Goal: Find specific fact: Find specific page/section

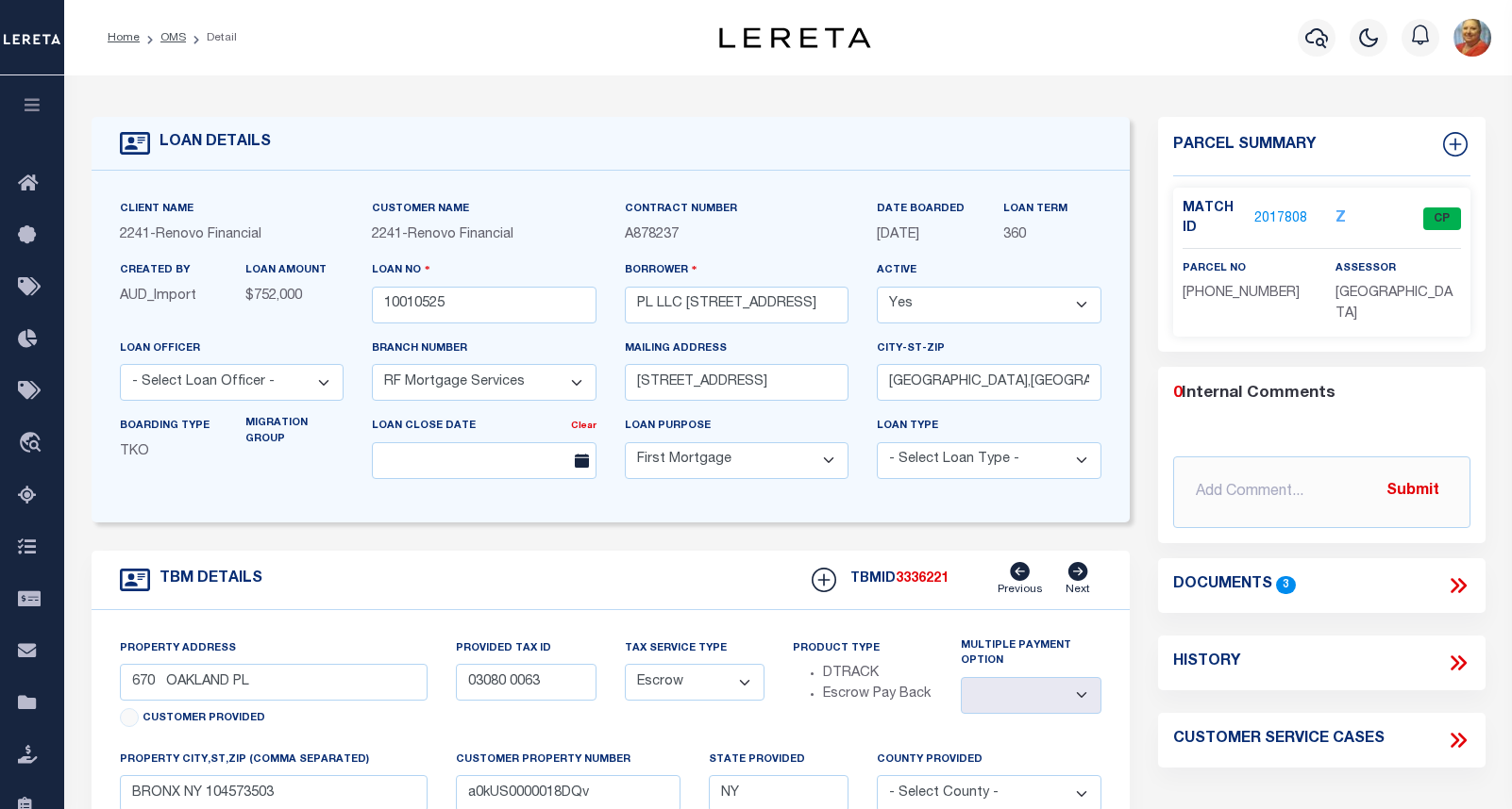
select select "25067"
select select "10"
select select "Escrow"
select select
click at [1312, 36] on icon "button" at bounding box center [1315, 37] width 23 height 22
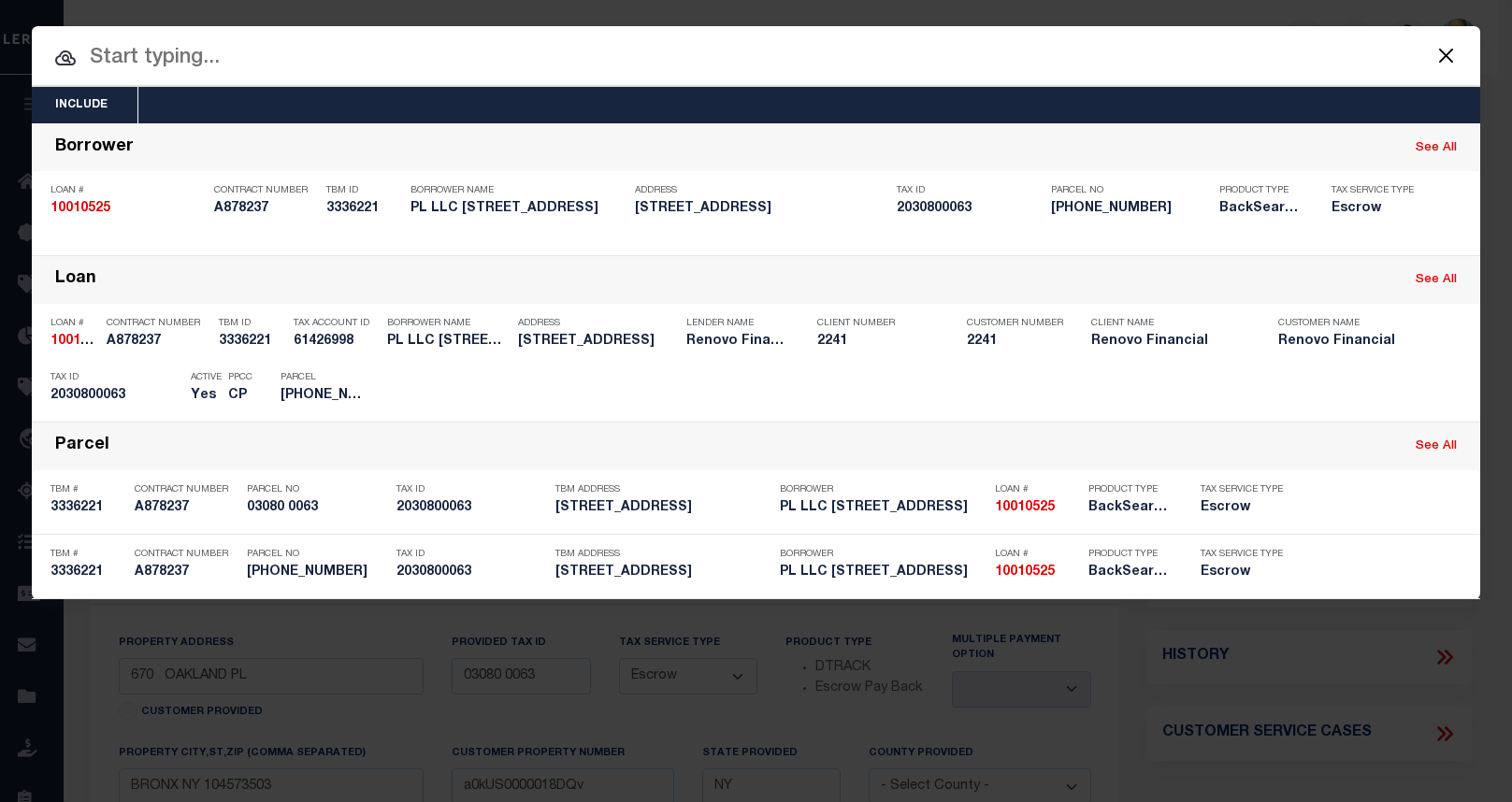
click at [181, 62] on input "text" at bounding box center [756, 58] width 1449 height 33
paste input "10010483"
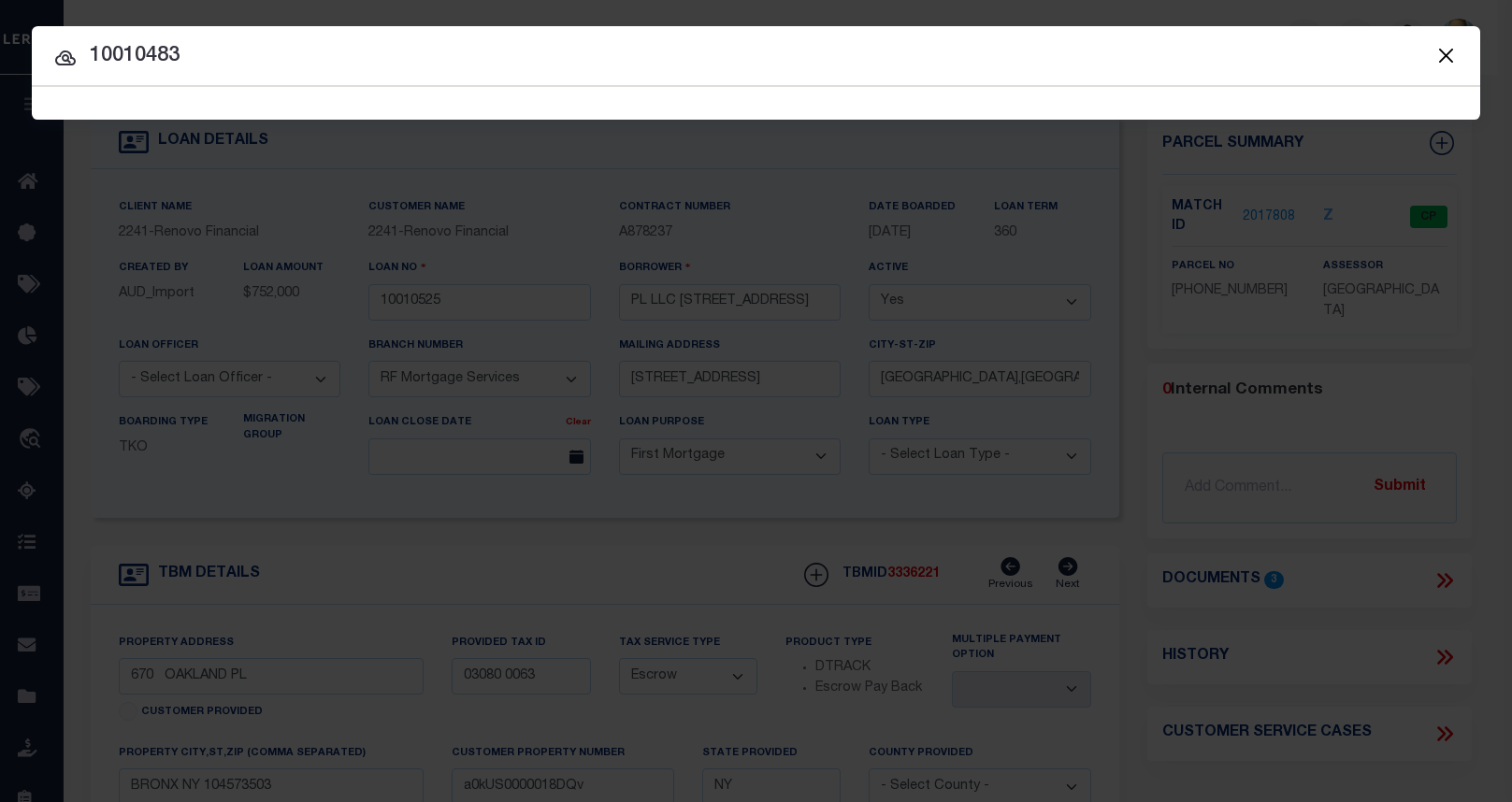
type input "10010483"
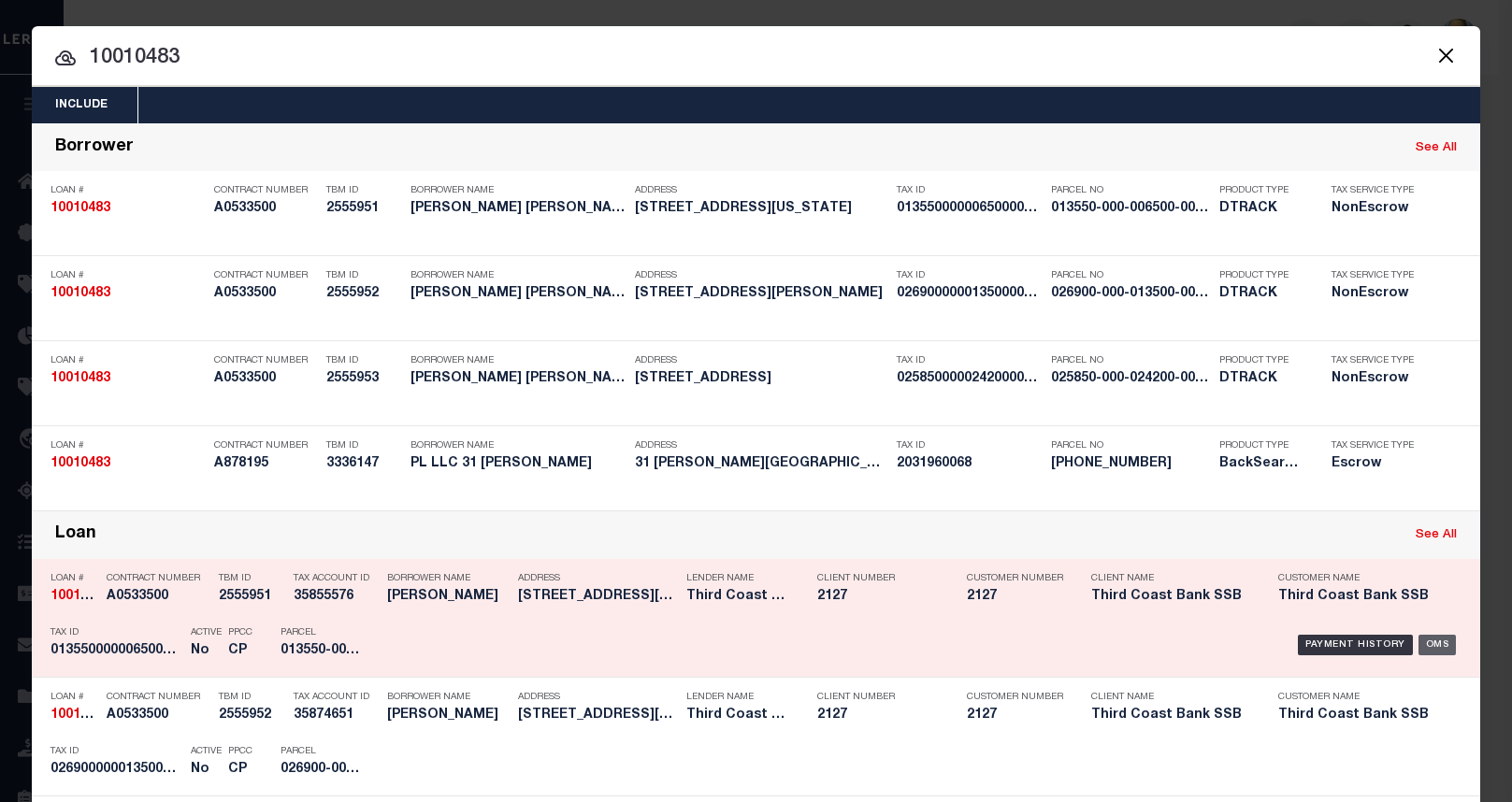
click at [1431, 647] on div "OMS" at bounding box center [1438, 645] width 39 height 20
type input "10010483"
type input "[PERSON_NAME] [PERSON_NAME]"
select select "False"
select select
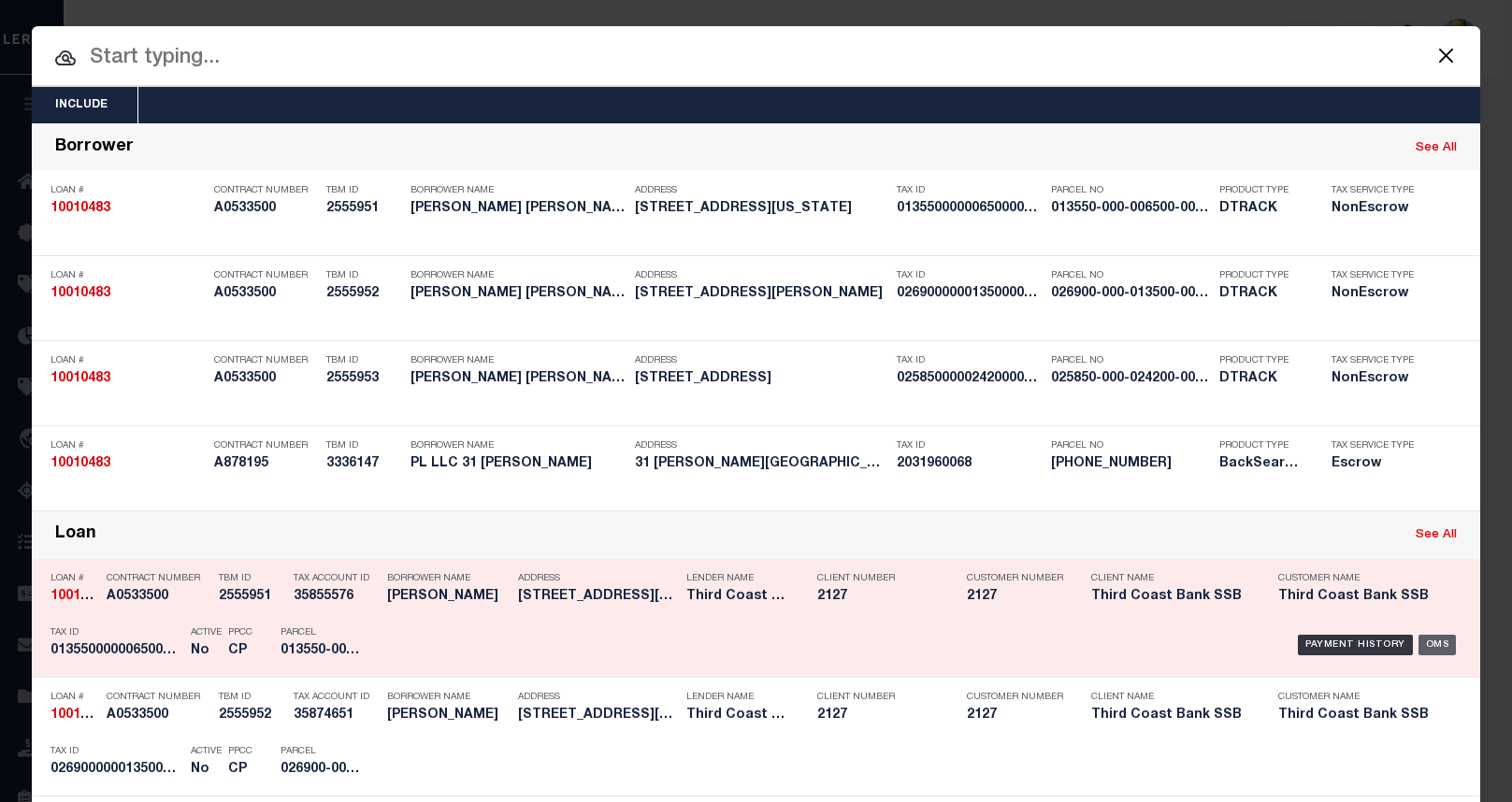
select select
select select "NonEscrow"
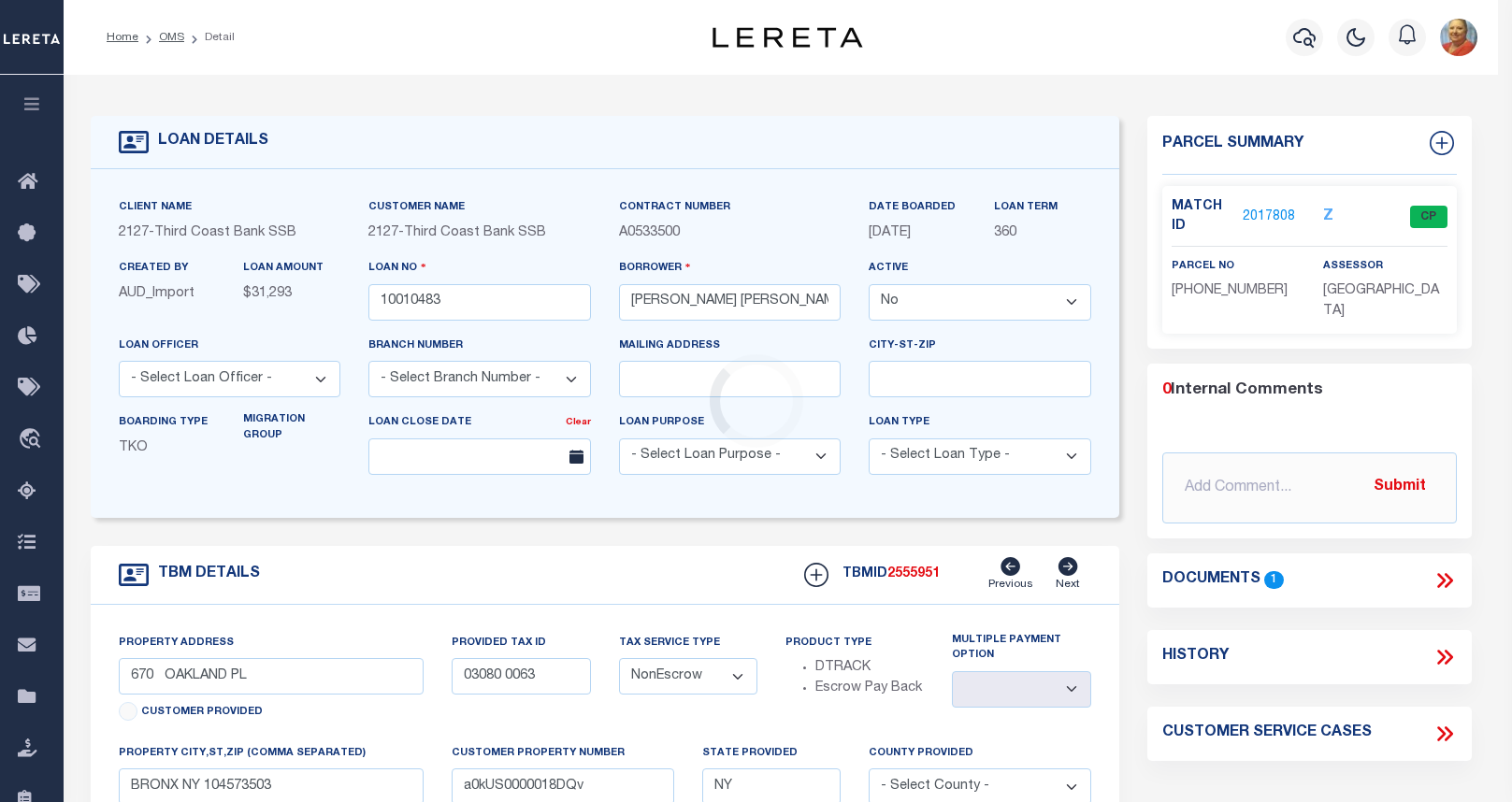
type input "[STREET_ADDRESS][US_STATE]"
select select
type input "[GEOGRAPHIC_DATA] 77705"
type input "1C2A"
type input "[GEOGRAPHIC_DATA]"
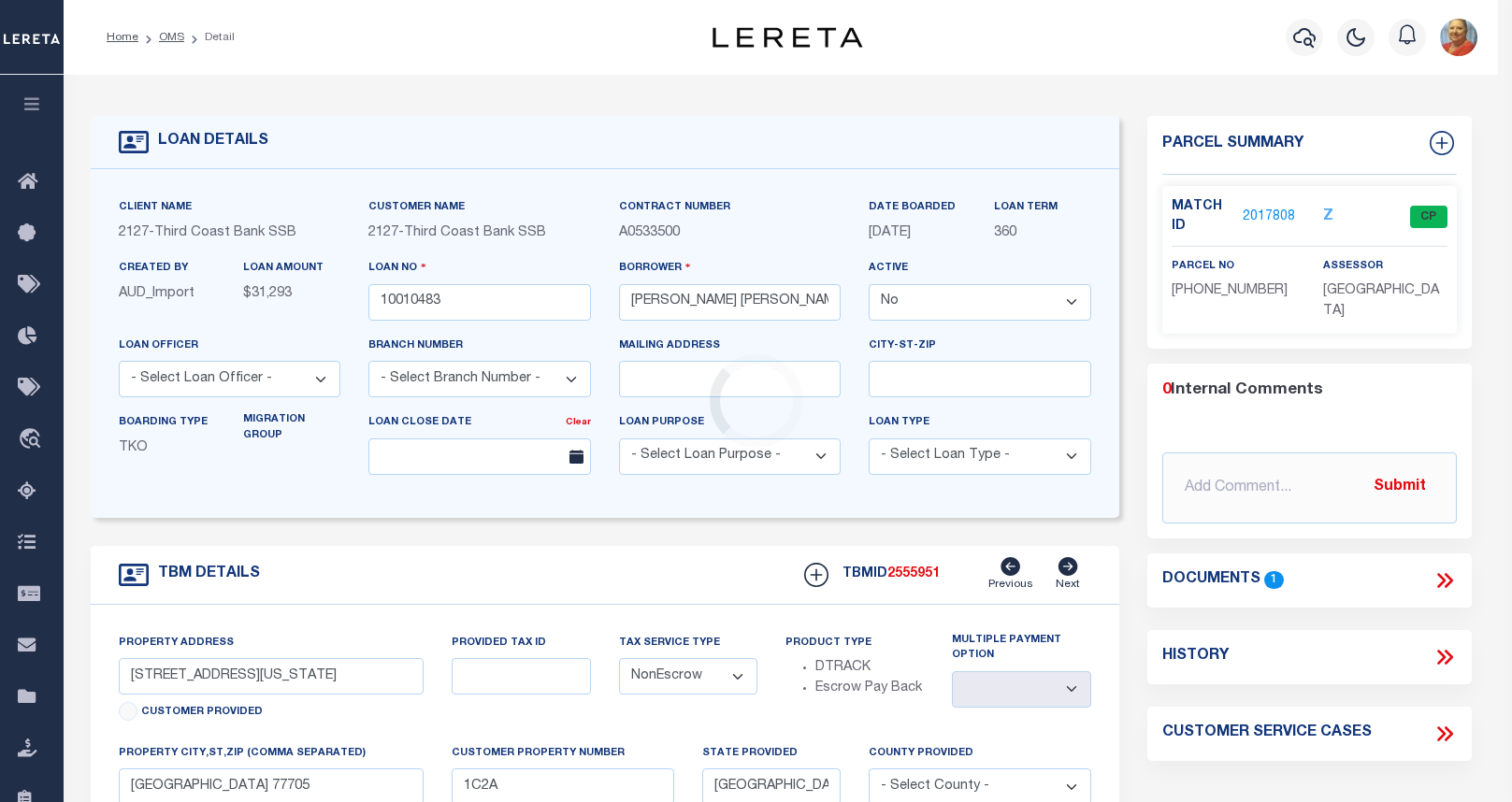
select select
select select "4739"
select select "2377"
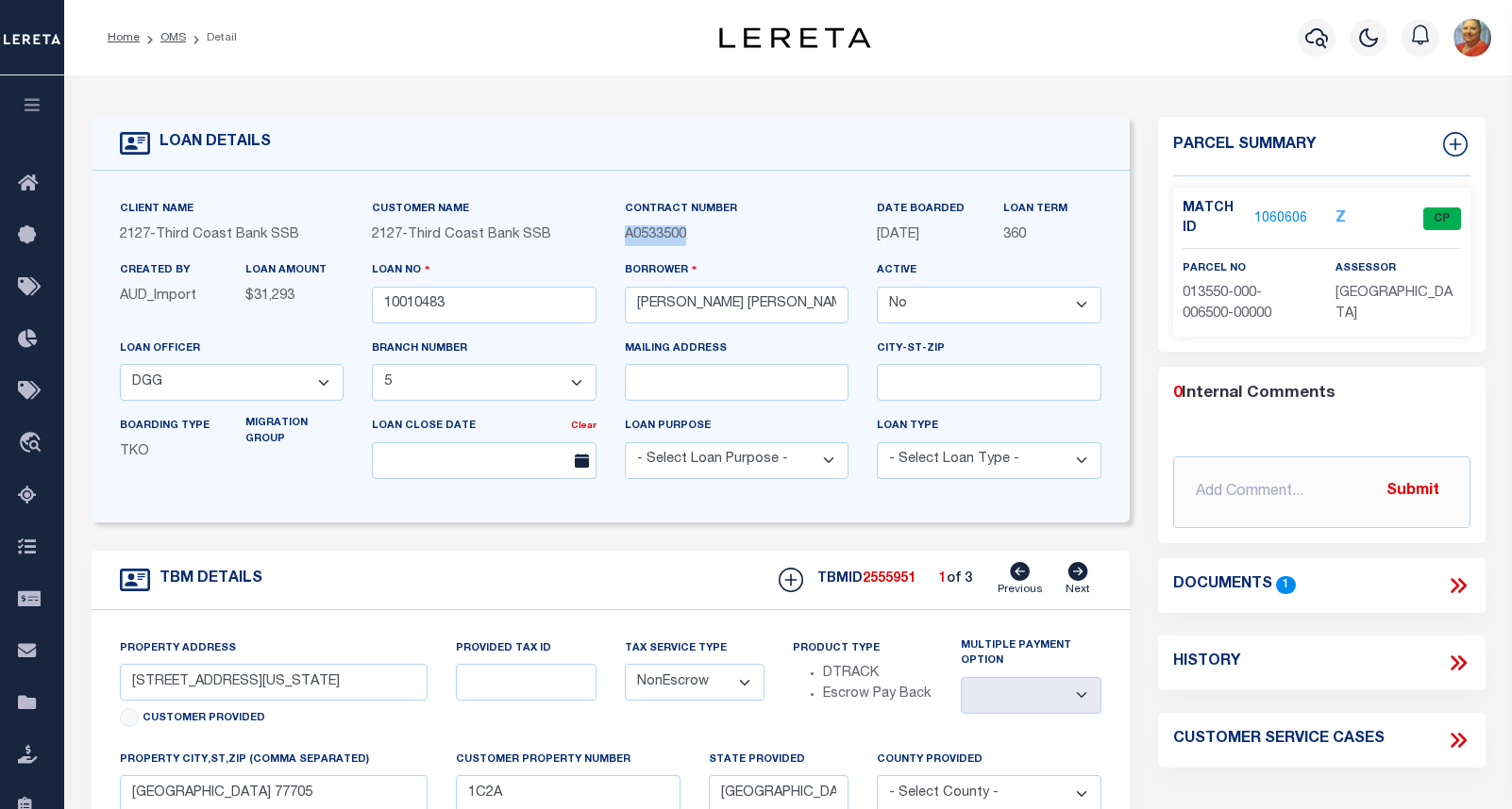
drag, startPoint x: 689, startPoint y: 238, endPoint x: 623, endPoint y: 234, distance: 66.1
click at [624, 234] on p "A0533500" at bounding box center [736, 235] width 224 height 21
copy span "A0533500"
type input "10010525"
type input "PL LLC [STREET_ADDRESS]"
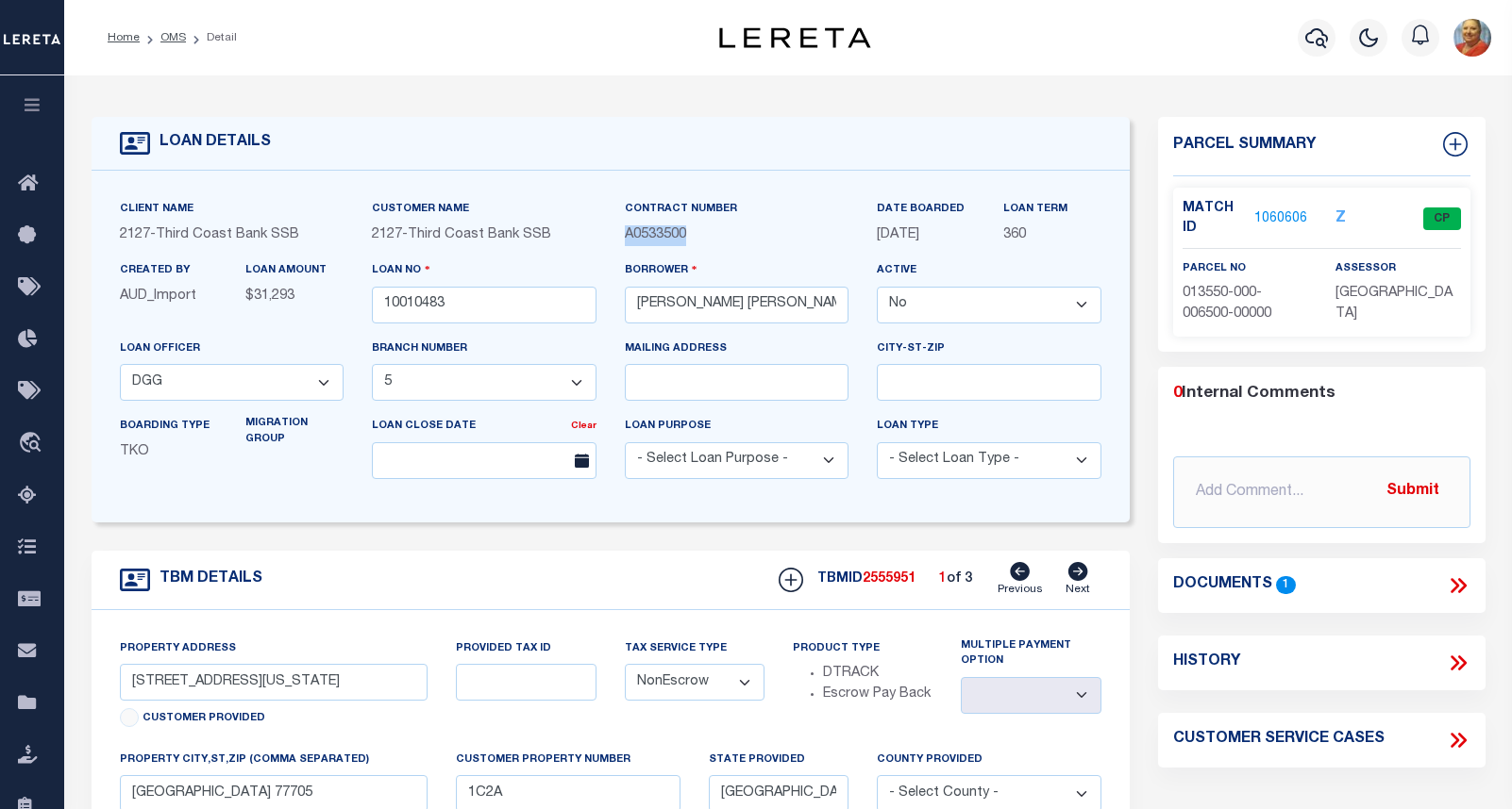
select select "True"
select select
type input "[STREET_ADDRESS]"
type input "[GEOGRAPHIC_DATA],[GEOGRAPHIC_DATA],10466"
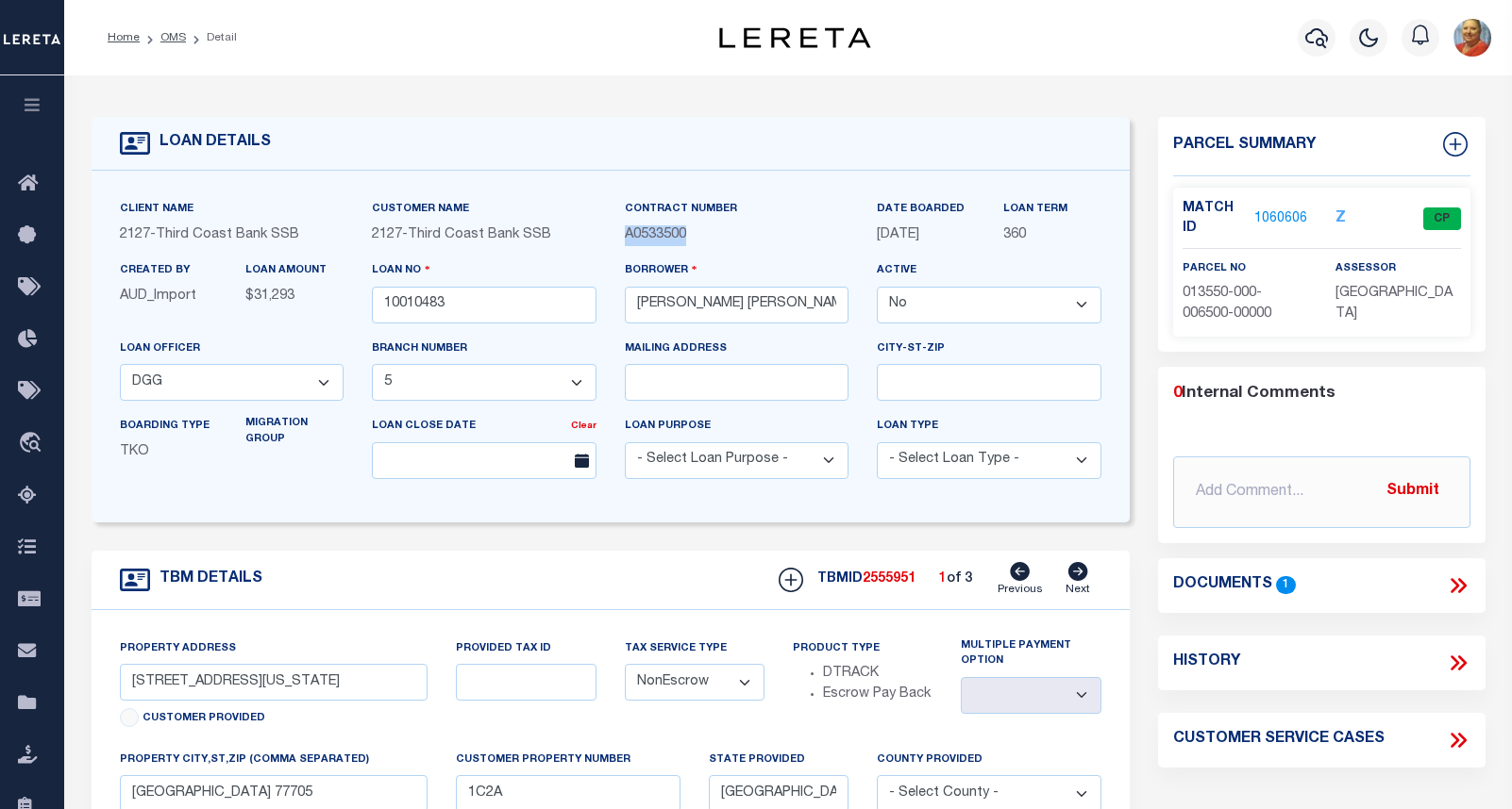
select select "10"
select select "Escrow"
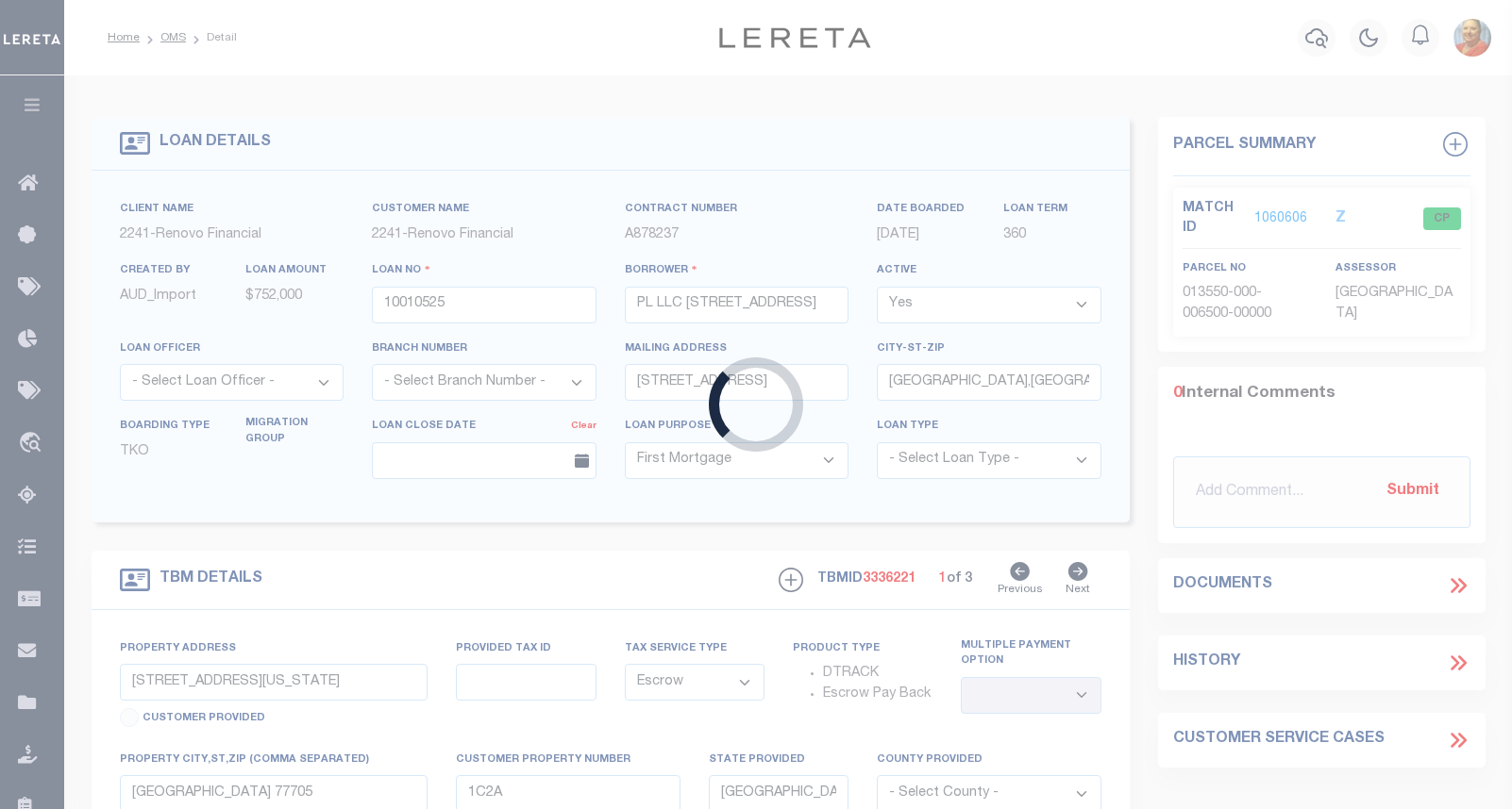
type input "670 OAKLAND PL"
type input "03080 0063"
type input "BRONX NY 104573503"
type input "a0kUS0000018DQv"
type input "NY"
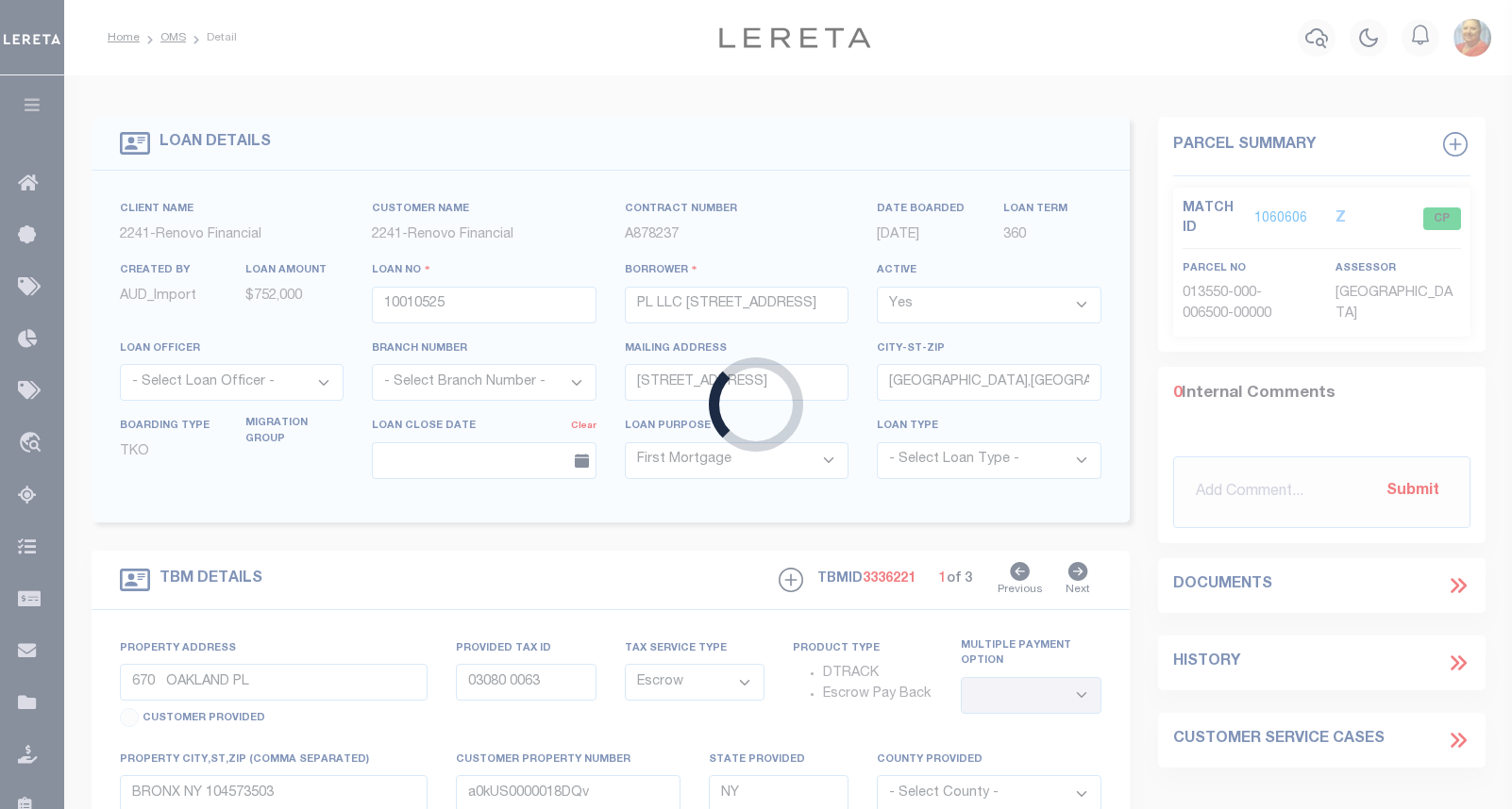
select select
select select "25067"
select select
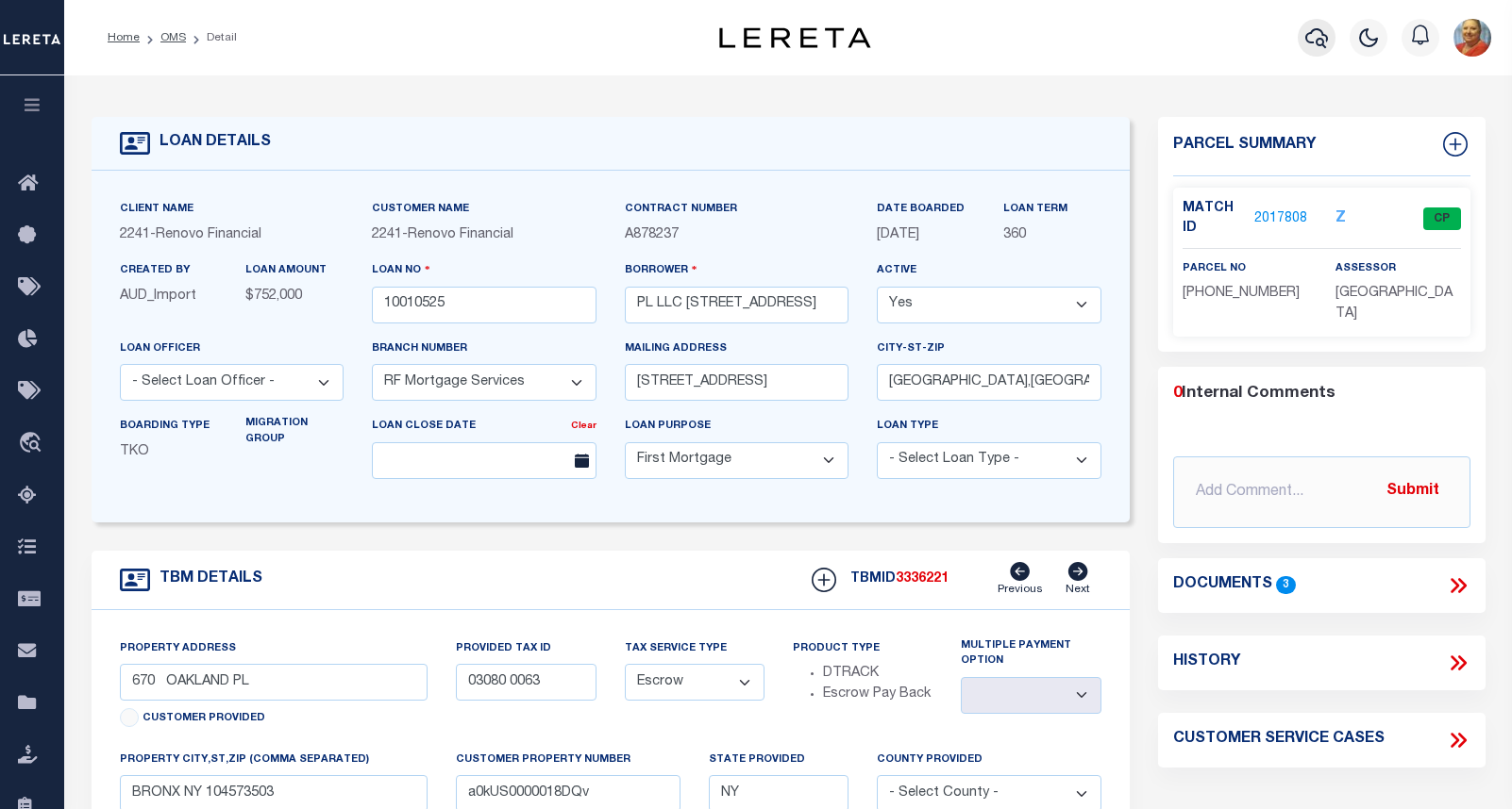
click at [1313, 35] on icon "button" at bounding box center [1315, 37] width 23 height 22
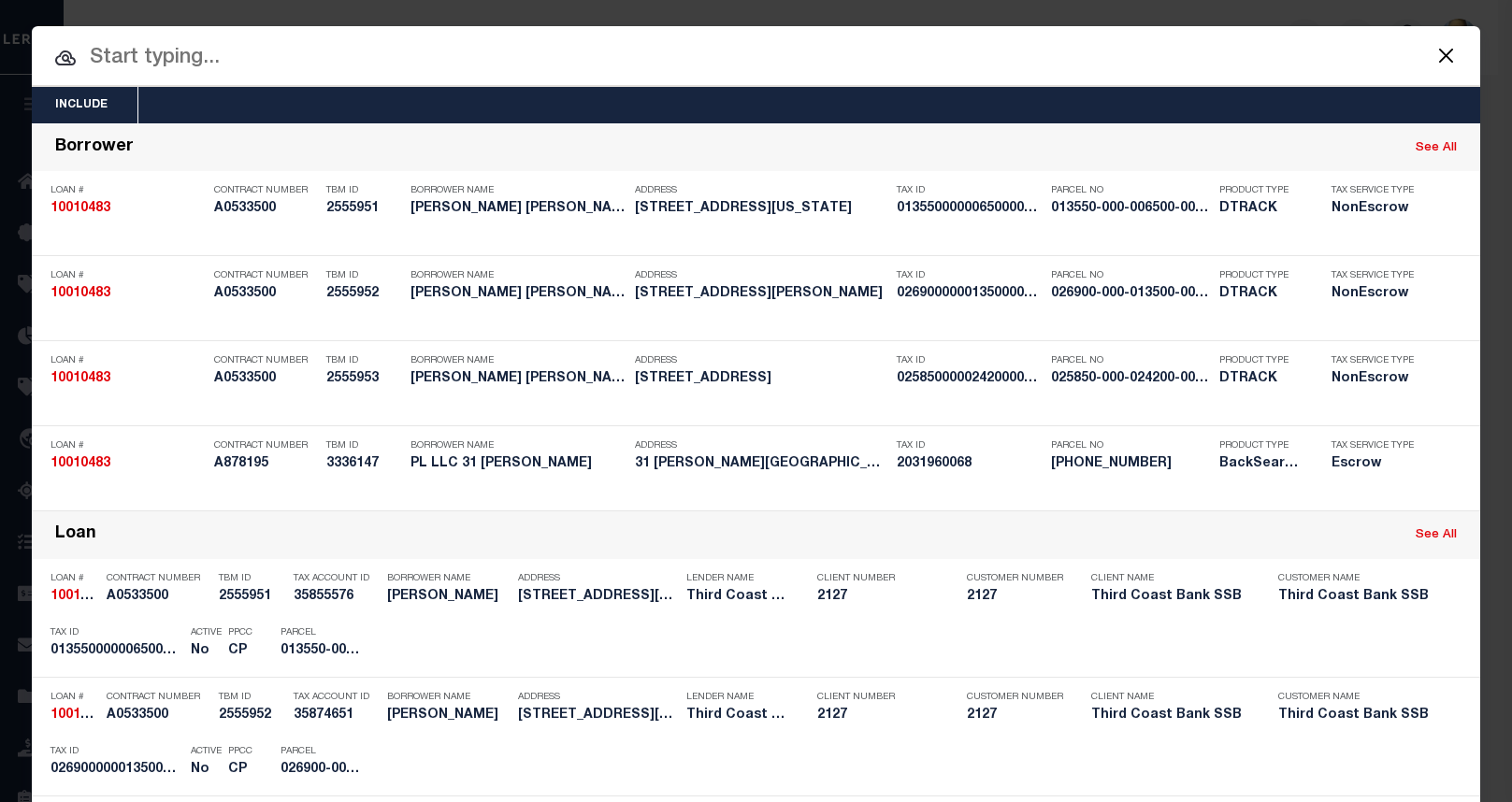
click at [183, 65] on input "text" at bounding box center [756, 58] width 1449 height 33
paste input "2031960068"
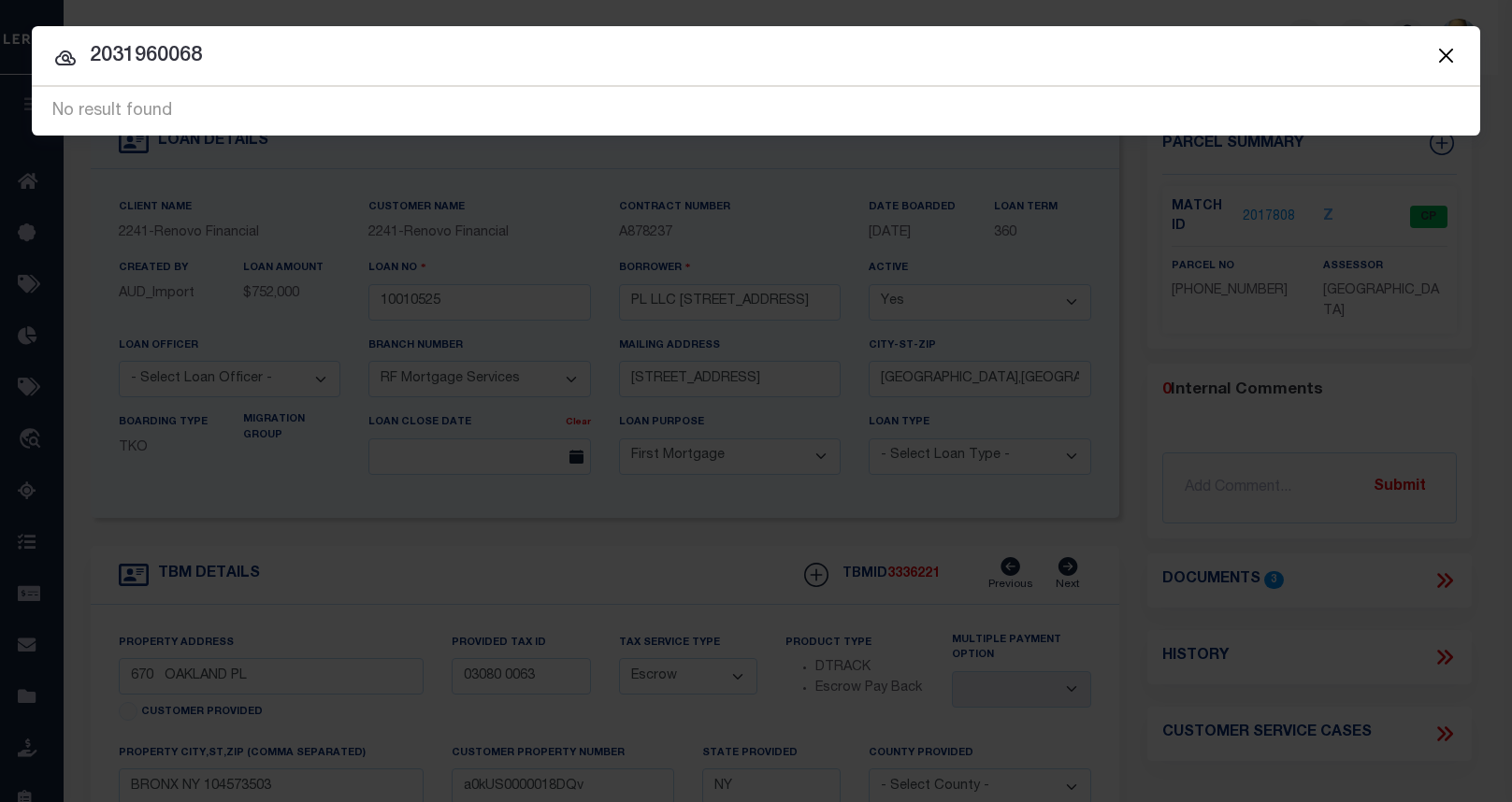
click at [1444, 58] on button "Close" at bounding box center [1445, 54] width 24 height 24
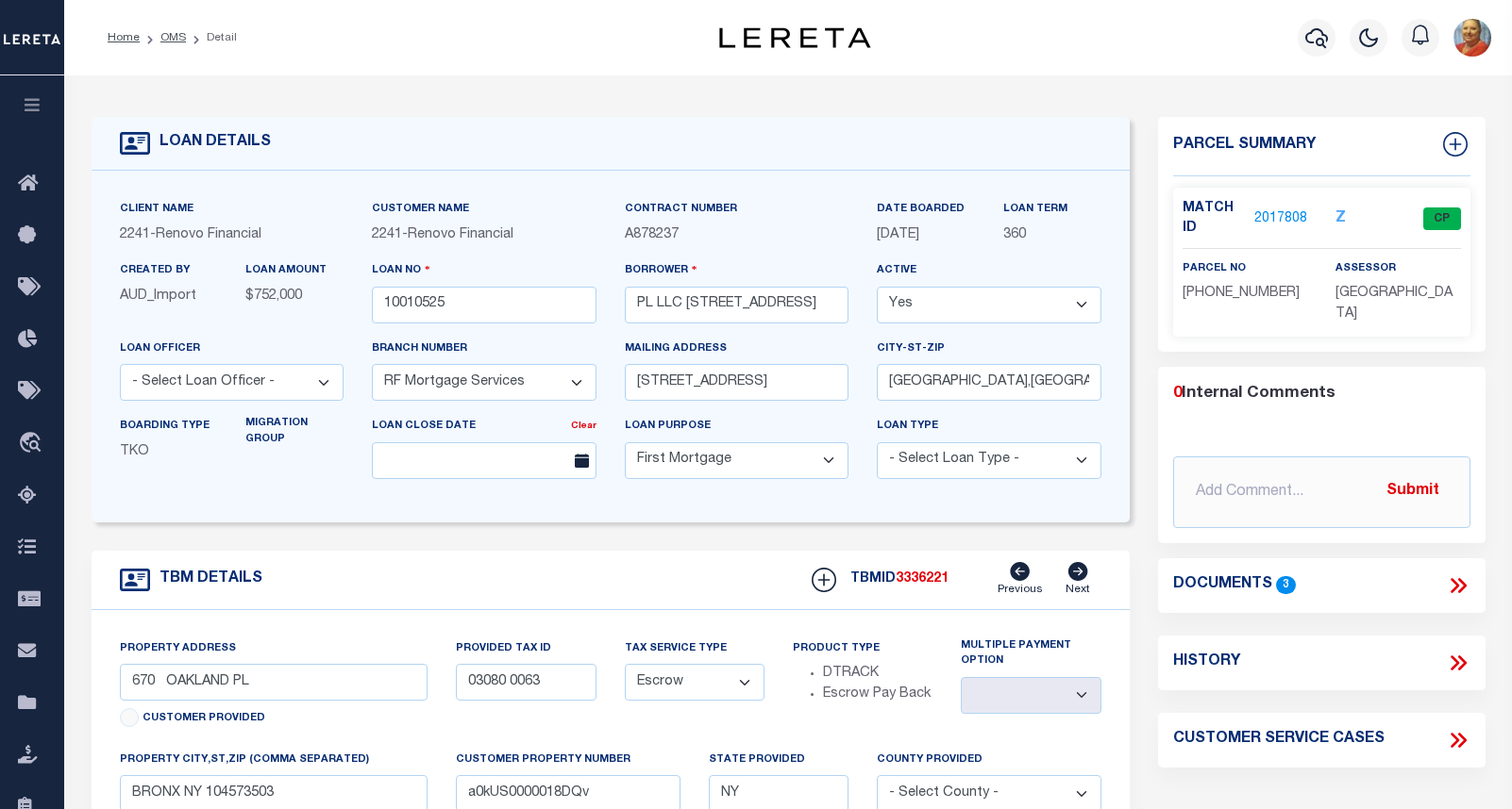
click at [1383, 100] on div "LOAN DETAILS Client Name 2241 - Renovo Financial 2241 -" at bounding box center [788, 627] width 1422 height 1067
click at [1327, 45] on icon "button" at bounding box center [1315, 37] width 23 height 22
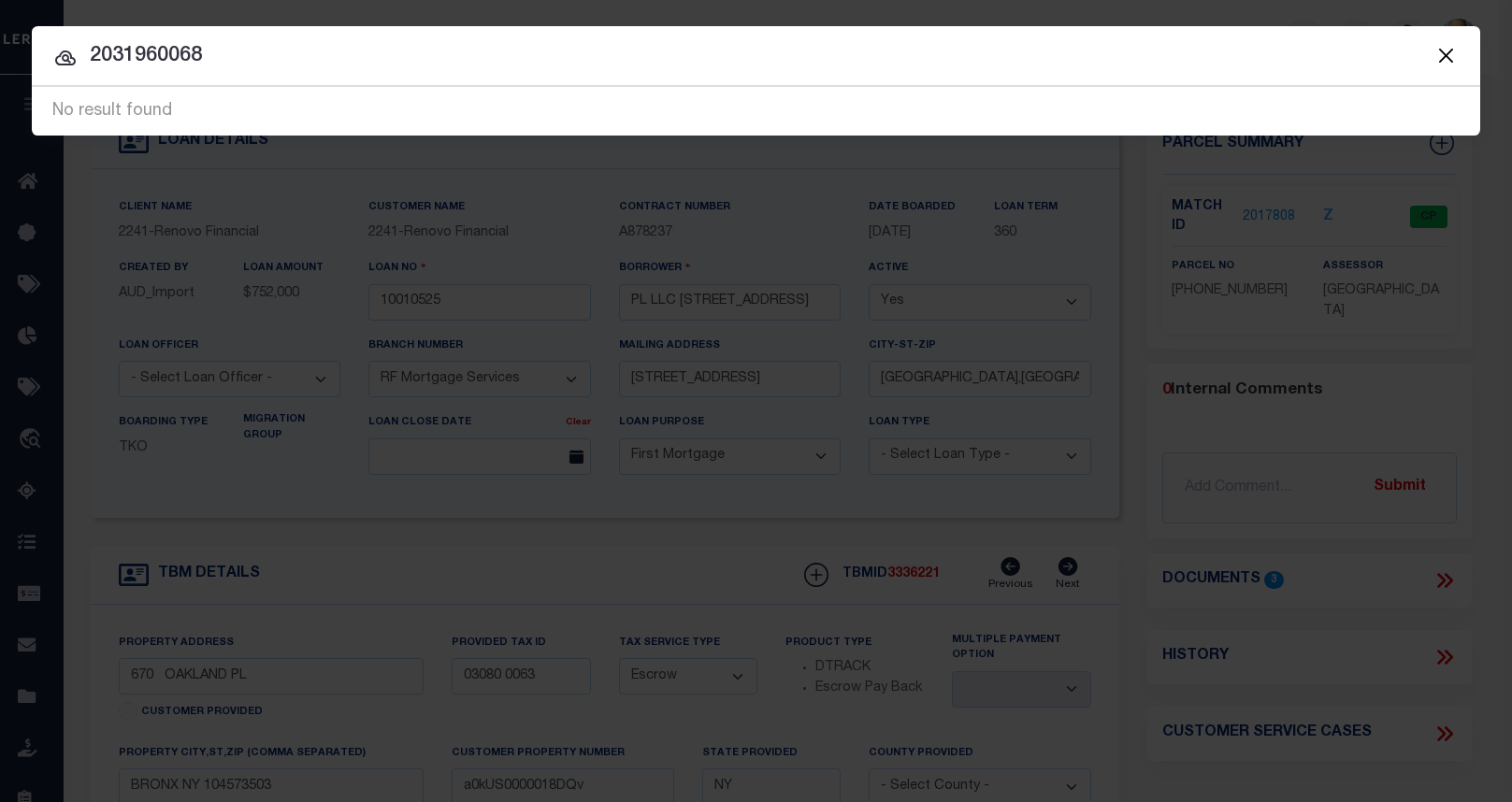
drag, startPoint x: 222, startPoint y: 60, endPoint x: -7, endPoint y: 41, distance: 229.8
click at [0, 41] on html "Home OMS Detail" at bounding box center [756, 718] width 1512 height 1436
paste input "10010483"
type input "10010483"
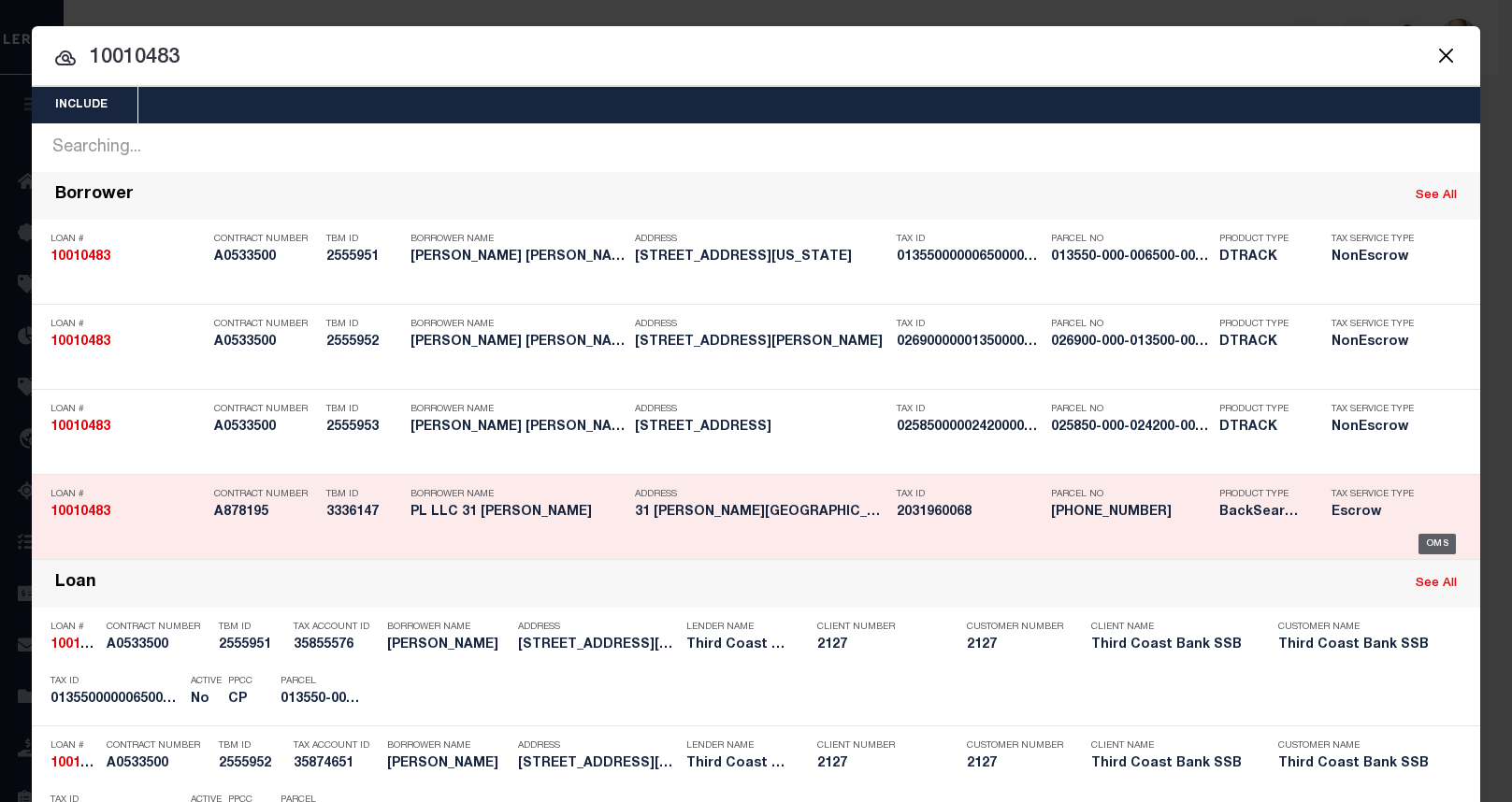
click at [1432, 546] on div "OMS" at bounding box center [1438, 544] width 39 height 20
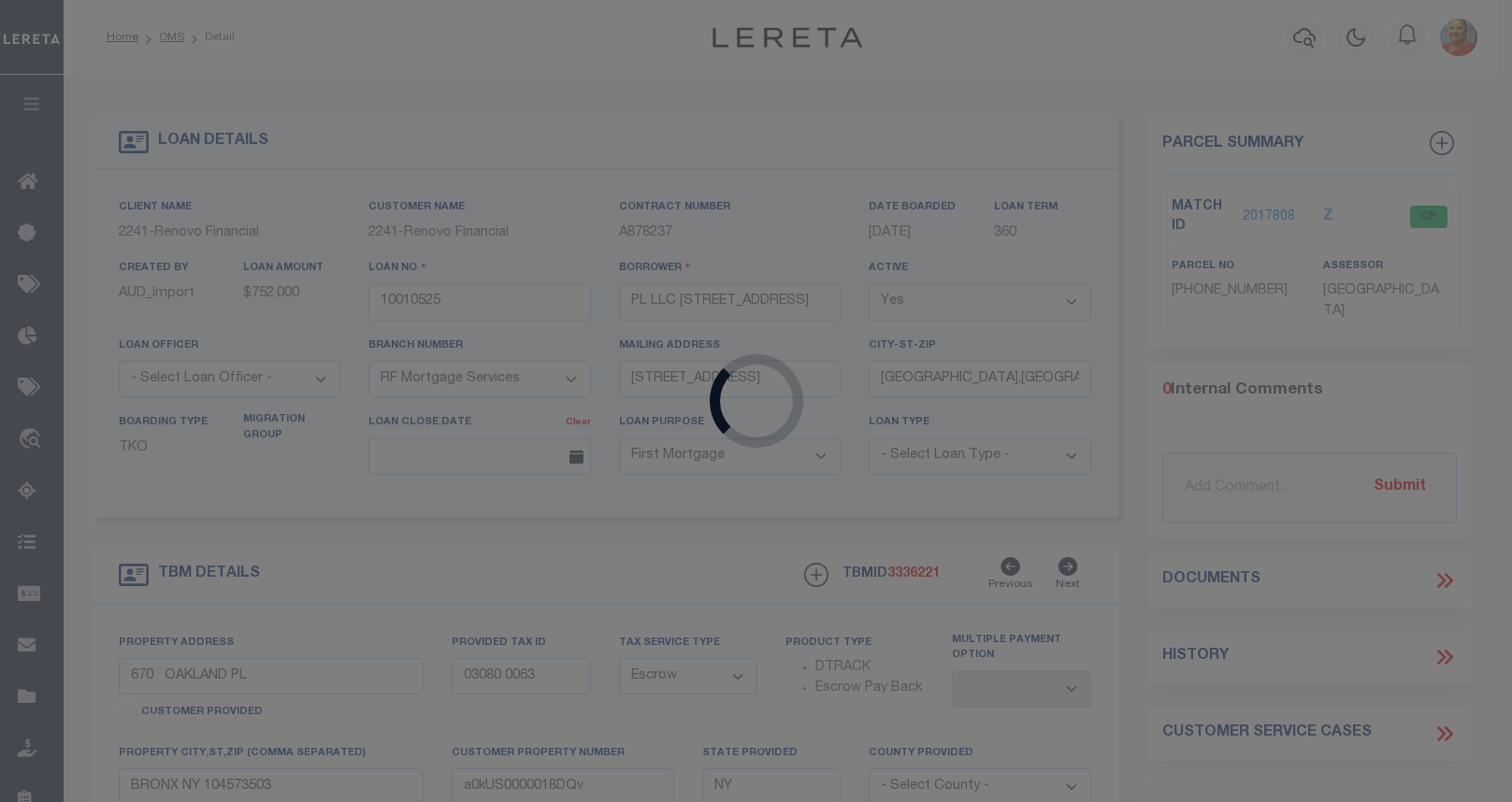
type input "10010483"
type input "PL LLC 31 [PERSON_NAME]"
type input "[STREET_ADDRESS]"
type input "31 [PERSON_NAME]"
type input "03196 0068"
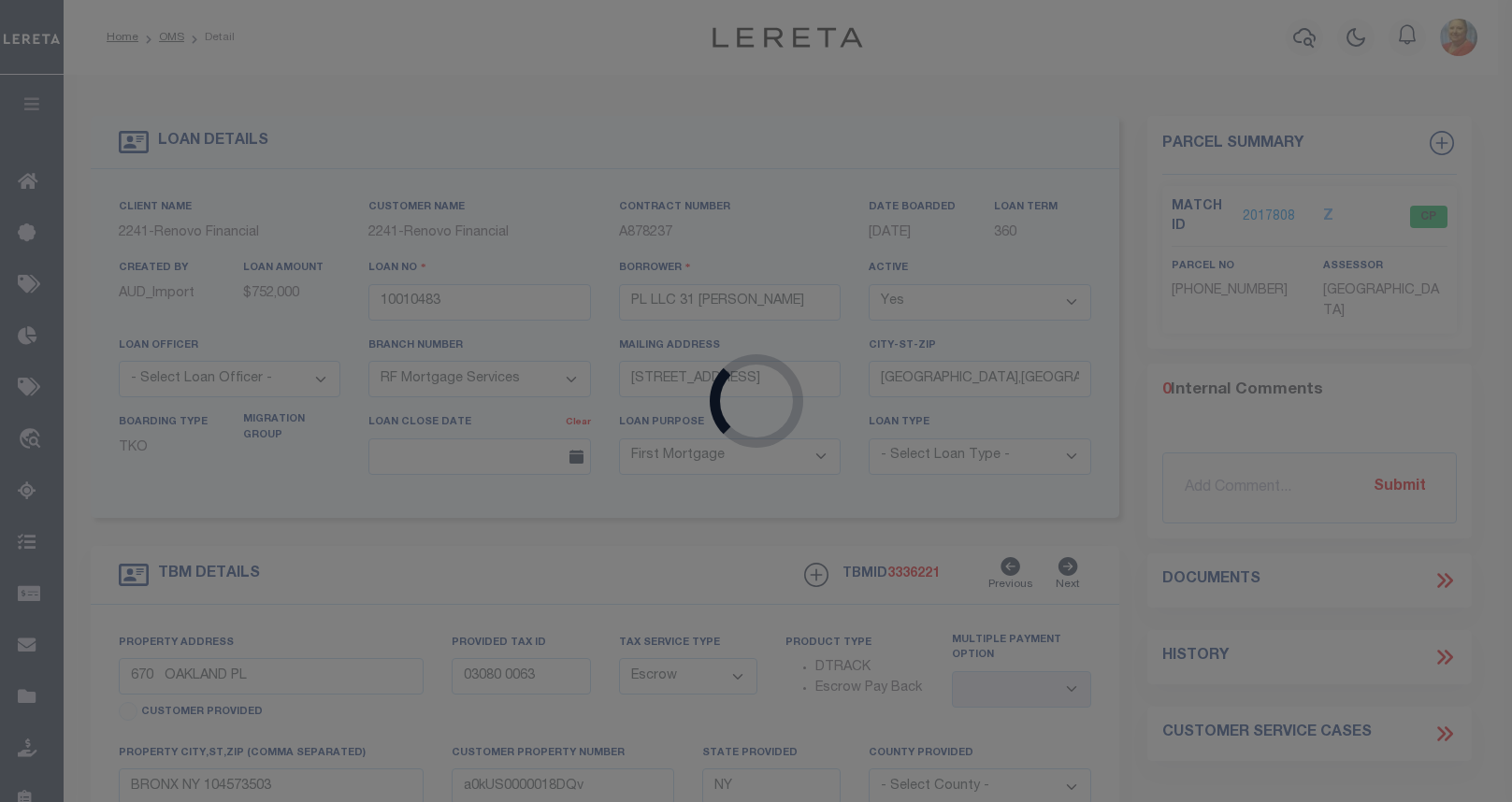
type input "BRONX NY 104531606"
type input "a0kUS0000018C0D"
select select
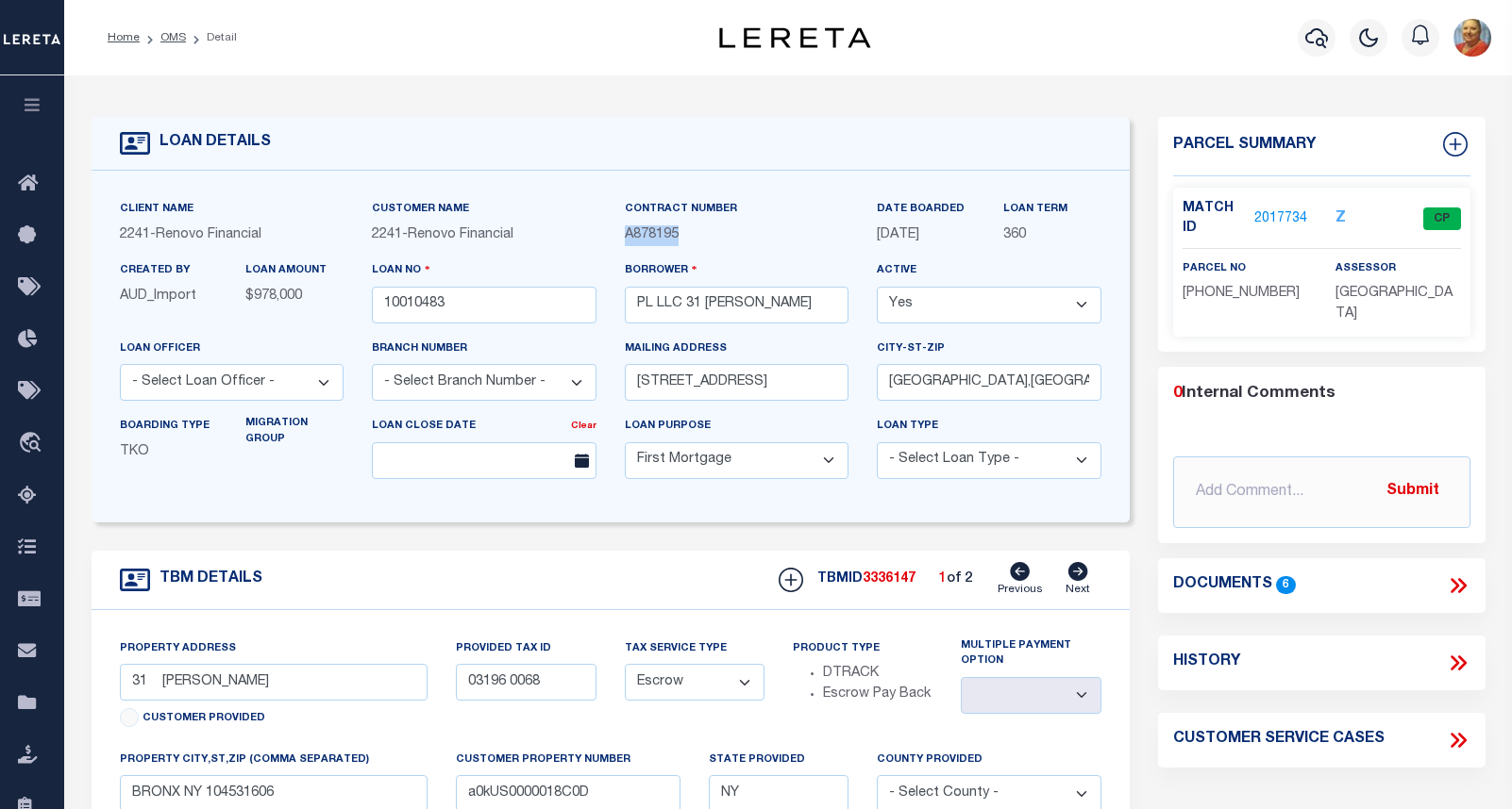
drag, startPoint x: 695, startPoint y: 241, endPoint x: 621, endPoint y: 241, distance: 74.0
click at [621, 241] on div "Contract Number A878195" at bounding box center [737, 229] width 252 height 62
copy span "A878195"
drag, startPoint x: 793, startPoint y: 308, endPoint x: 635, endPoint y: 302, distance: 158.1
click at [635, 302] on input "PL LLC 31 [PERSON_NAME]" at bounding box center [736, 305] width 224 height 37
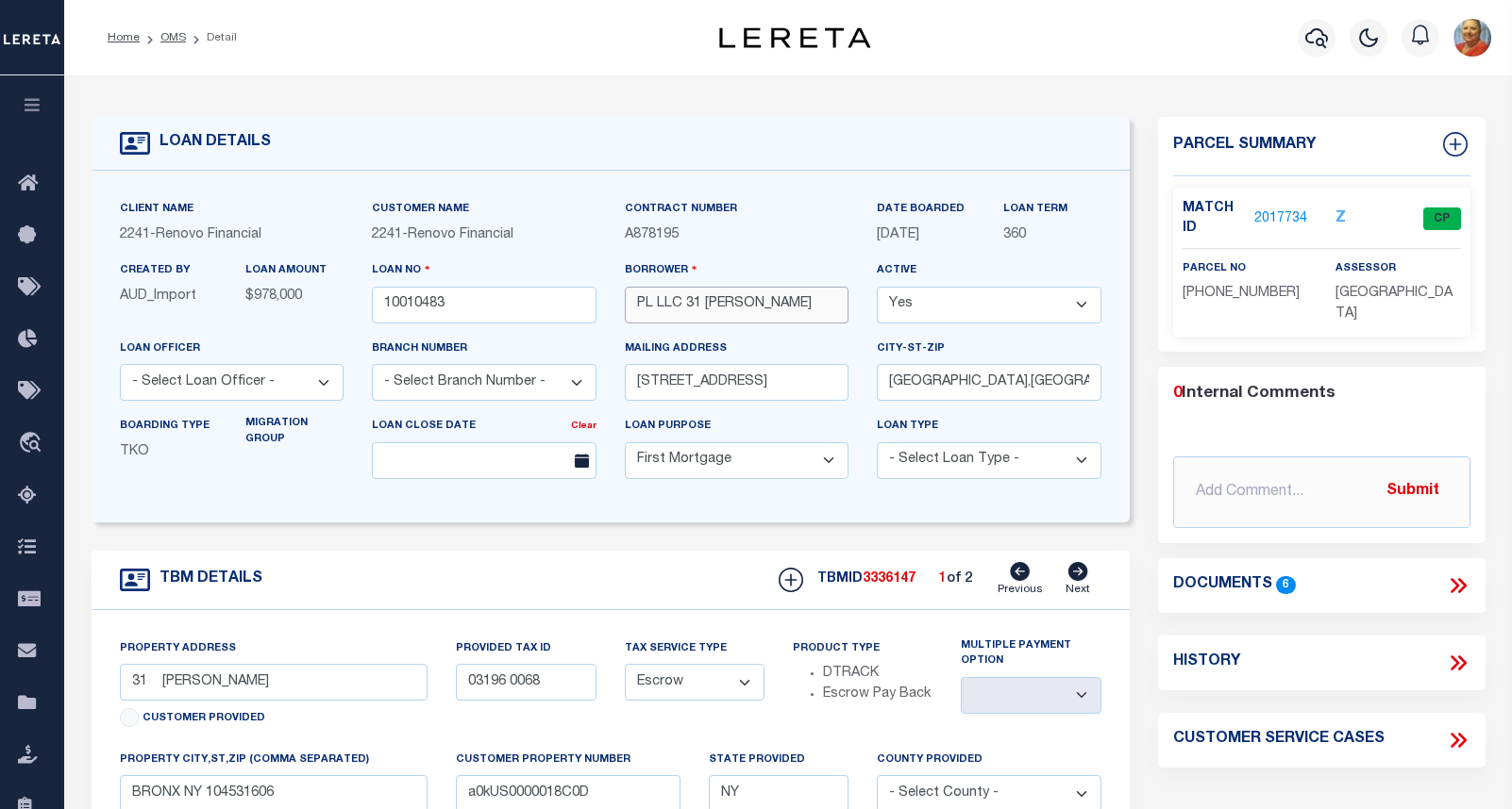
drag, startPoint x: 792, startPoint y: 313, endPoint x: 606, endPoint y: 305, distance: 186.2
click at [606, 305] on div "Client Name 2241 - Renovo Financial Customer Name 2241 - Renovo Financial Contr…" at bounding box center [611, 346] width 1010 height 295
